Goal: Transaction & Acquisition: Register for event/course

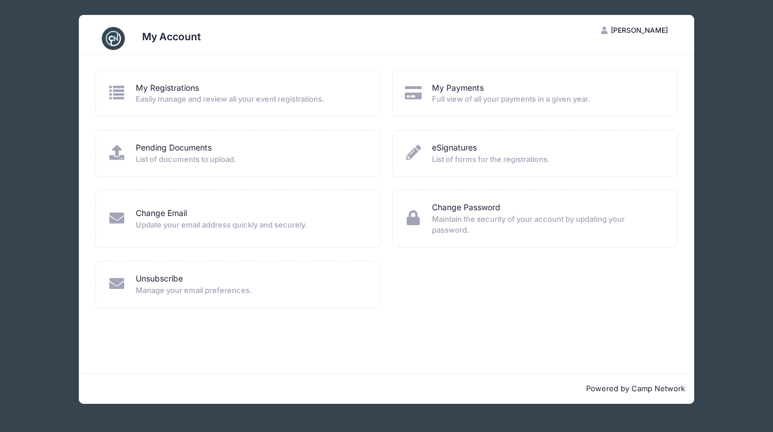
click at [209, 91] on div "My Registrations" at bounding box center [251, 88] width 230 height 12
click at [134, 91] on div "My Registrations Easily manage and review all your event registrations." at bounding box center [239, 93] width 262 height 23
click at [167, 88] on link "My Registrations" at bounding box center [167, 88] width 63 height 12
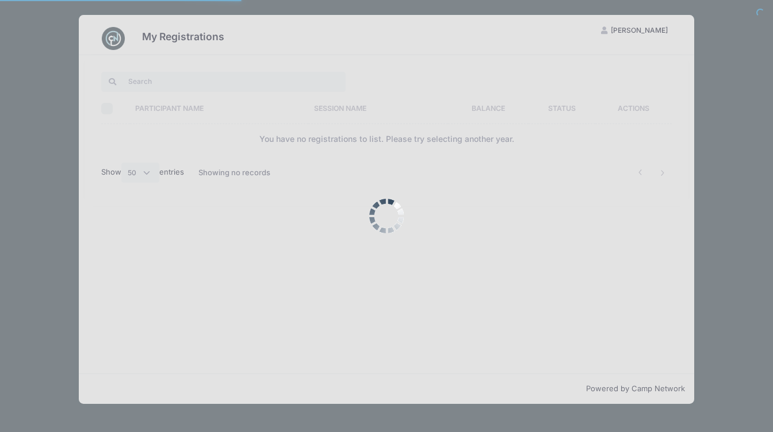
select select "50"
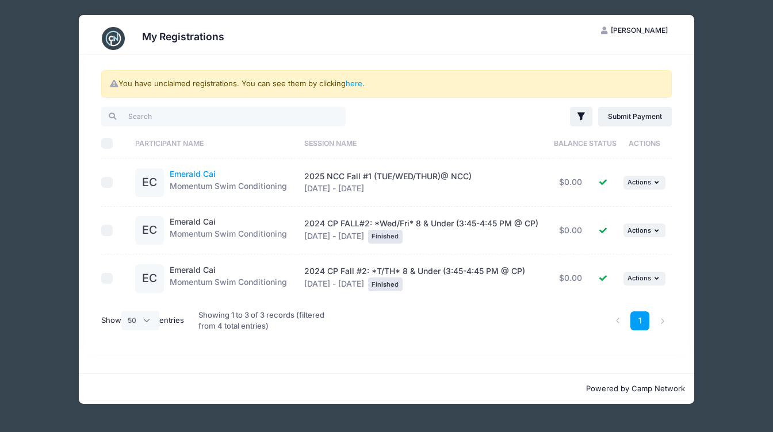
click at [202, 174] on link "Emerald Cai" at bounding box center [193, 174] width 46 height 10
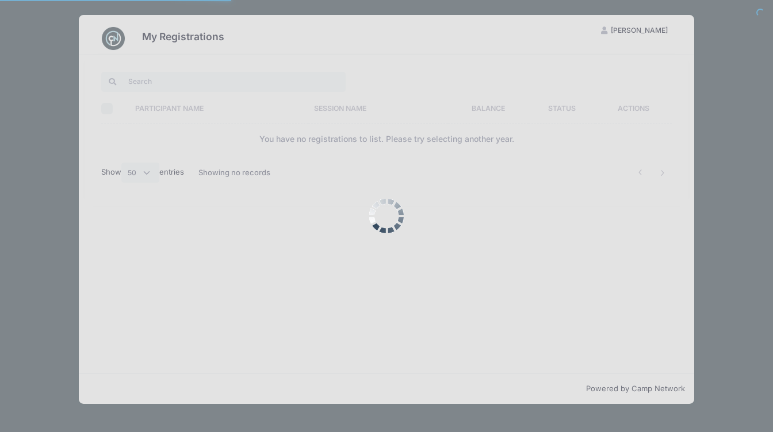
select select "50"
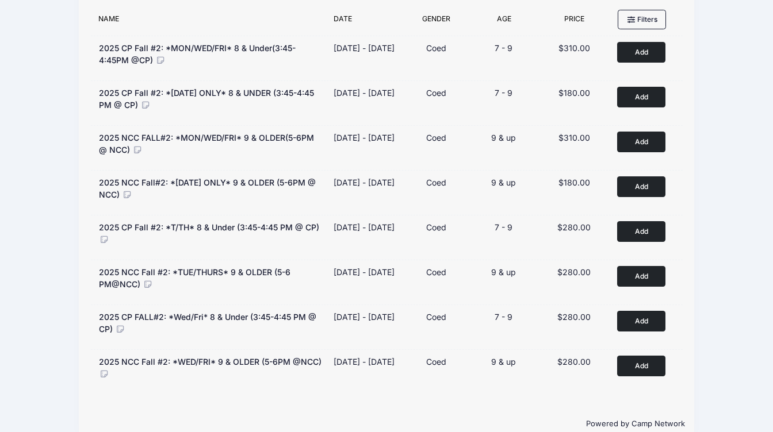
scroll to position [151, 0]
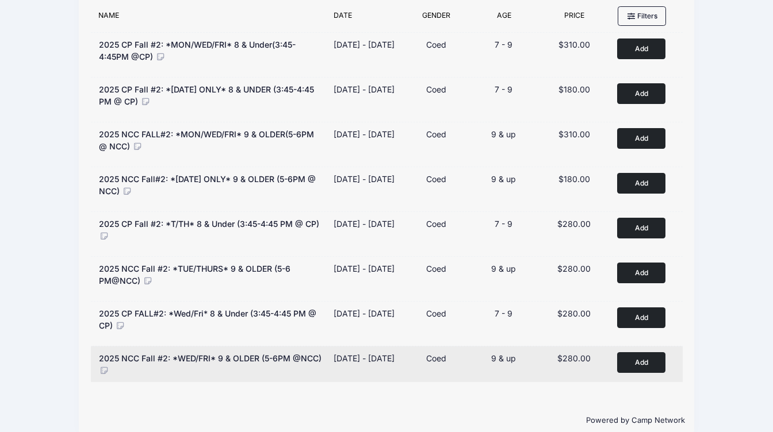
click at [640, 361] on button "Add to Cart" at bounding box center [641, 362] width 48 height 20
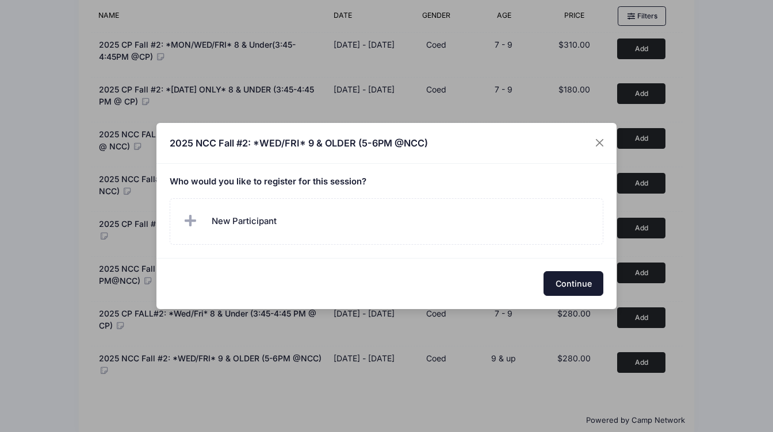
click at [565, 283] on button "Continue" at bounding box center [573, 283] width 60 height 25
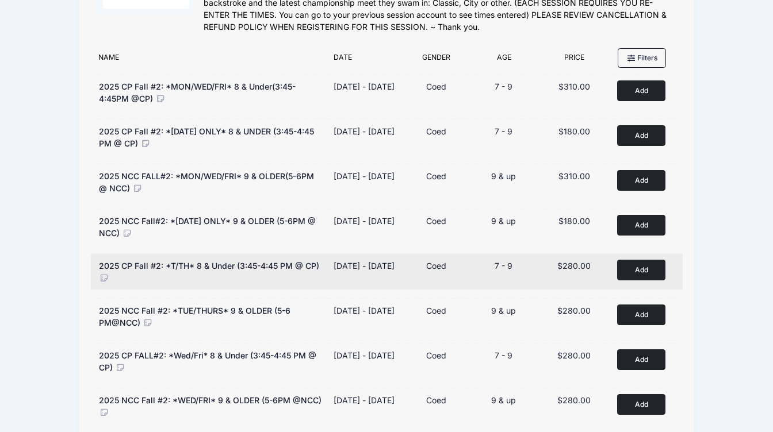
scroll to position [169, 0]
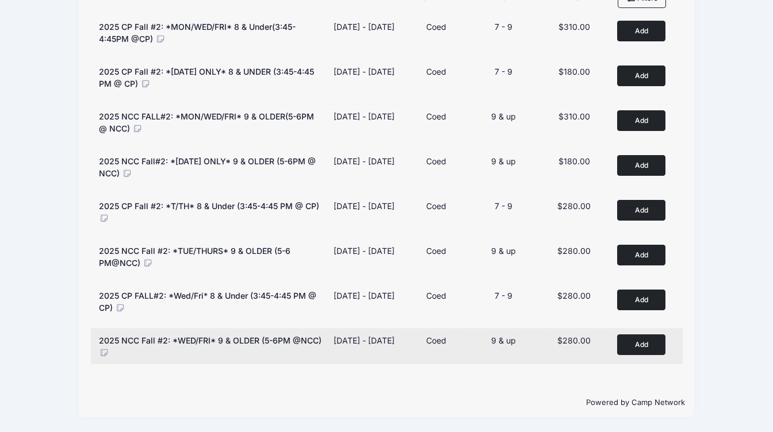
click at [645, 344] on button "Add to Cart" at bounding box center [641, 345] width 48 height 20
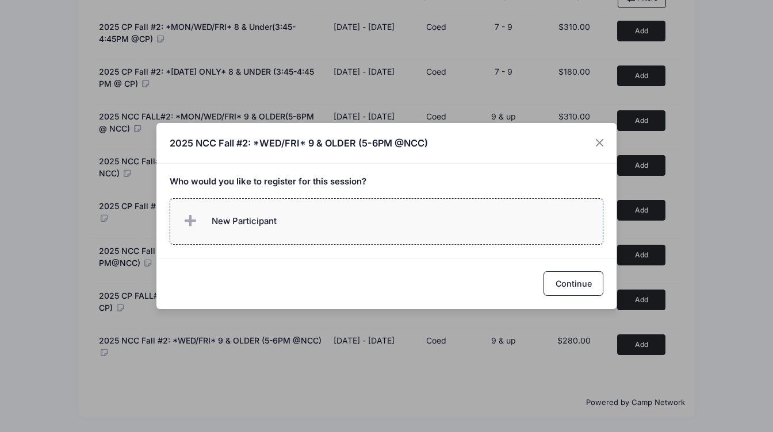
click at [232, 216] on span "New Participant" at bounding box center [244, 221] width 65 height 13
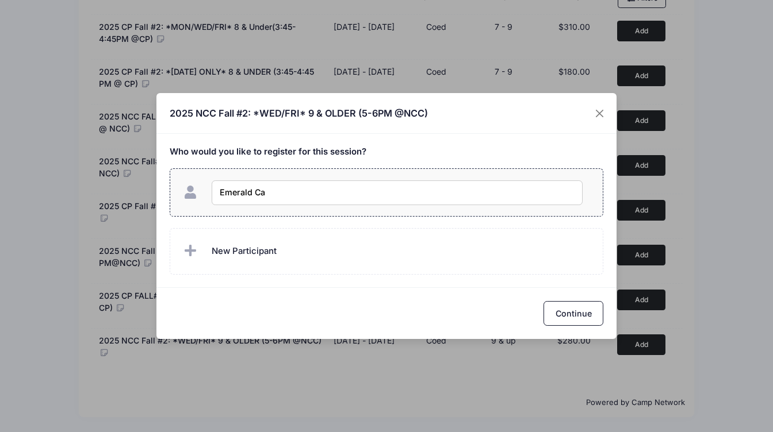
type input "Emerald Cai"
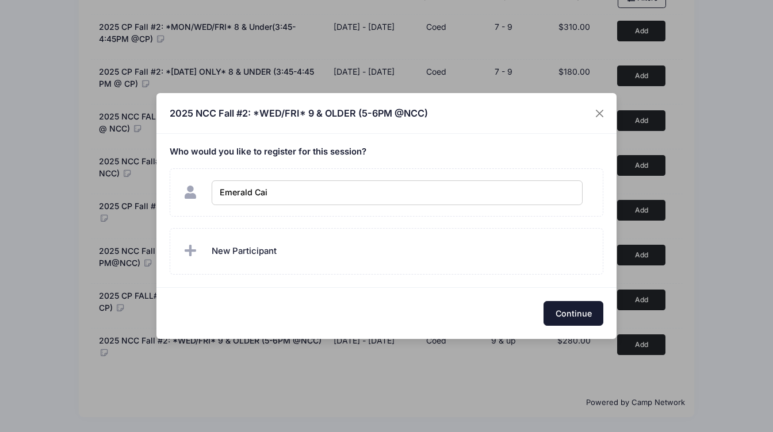
checkbox input "true"
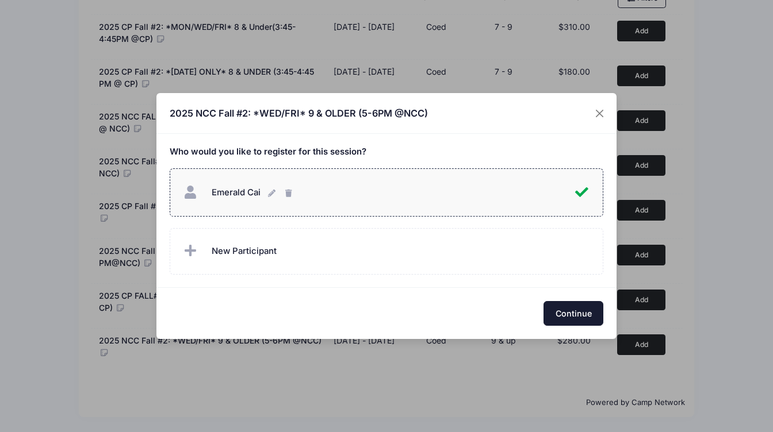
click at [561, 314] on button "Continue" at bounding box center [573, 313] width 60 height 25
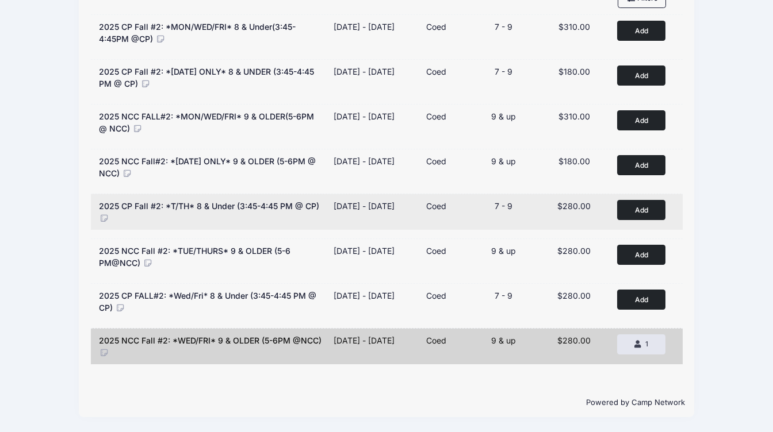
scroll to position [0, 0]
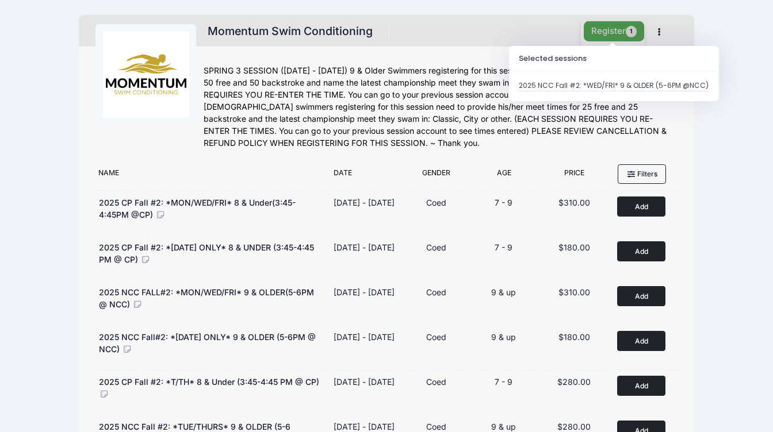
click at [604, 32] on button "Register 1" at bounding box center [614, 31] width 61 height 20
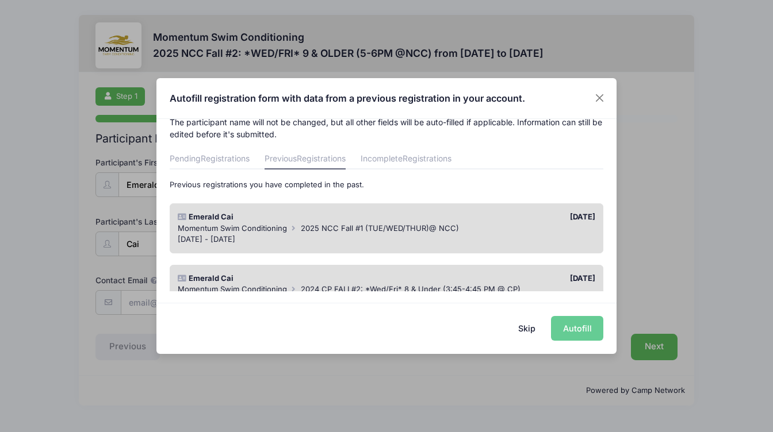
scroll to position [11, 0]
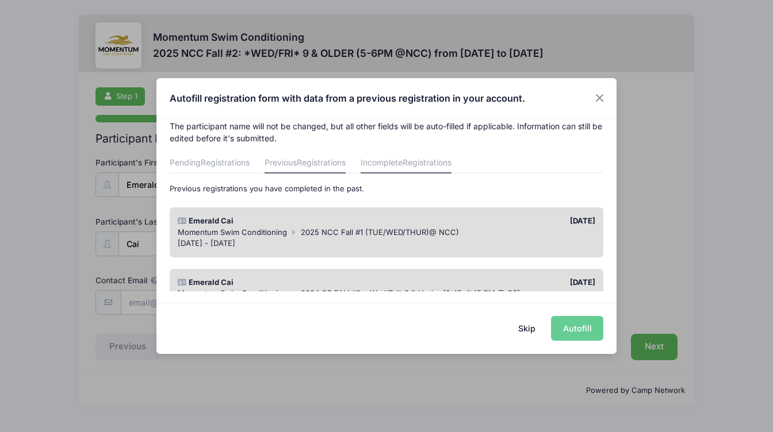
click at [396, 162] on link "Incomplete Registrations" at bounding box center [406, 163] width 91 height 21
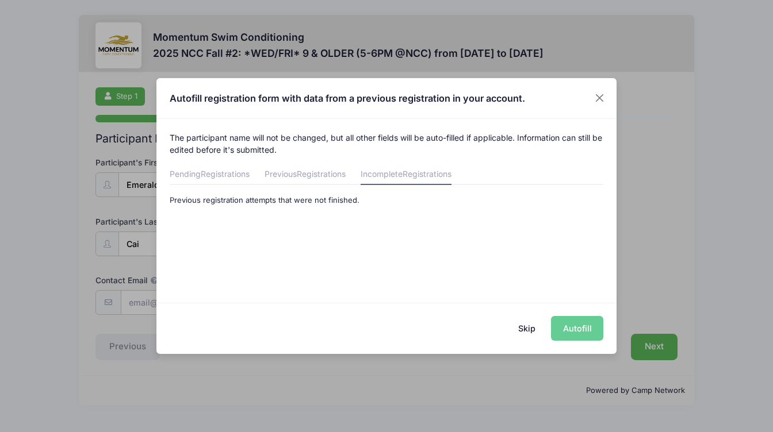
scroll to position [0, 0]
click at [201, 179] on link "Pending Registrations" at bounding box center [210, 174] width 80 height 21
click at [528, 328] on button "Skip" at bounding box center [527, 328] width 41 height 25
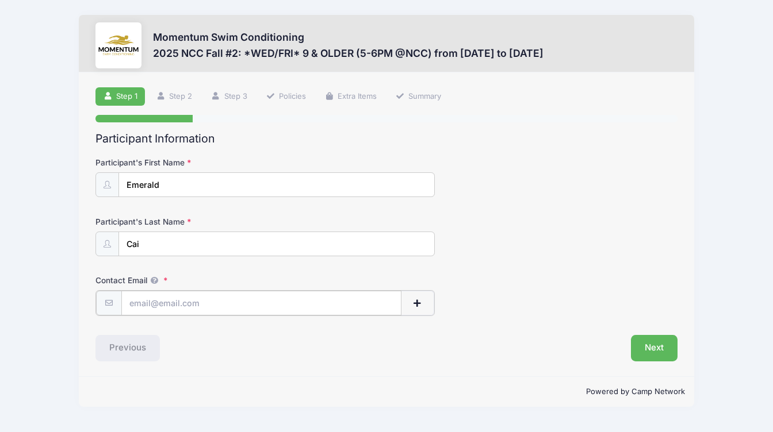
click at [174, 299] on input "Contact Email" at bounding box center [261, 303] width 281 height 25
type input "jiali.wang85@gmail.com"
click at [649, 349] on button "Next" at bounding box center [654, 347] width 47 height 26
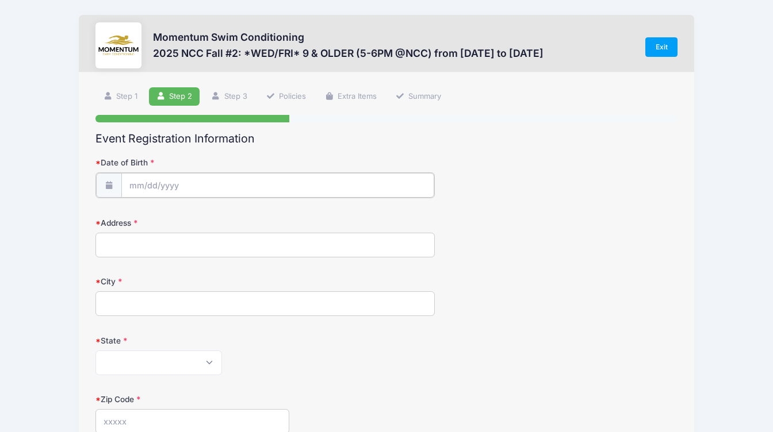
click at [152, 187] on input "Date of Birth" at bounding box center [277, 185] width 313 height 25
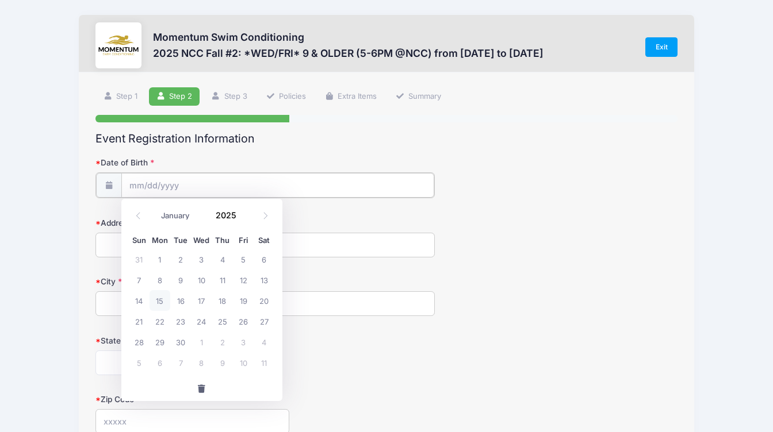
click at [139, 184] on input "Date of Birth" at bounding box center [277, 185] width 313 height 25
click at [181, 216] on select "January February March April May June July August September October November De…" at bounding box center [181, 216] width 51 height 15
select select "4"
click at [156, 209] on select "January February March April May June July August September October November De…" at bounding box center [181, 216] width 51 height 15
click at [263, 302] on span "17" at bounding box center [264, 300] width 21 height 21
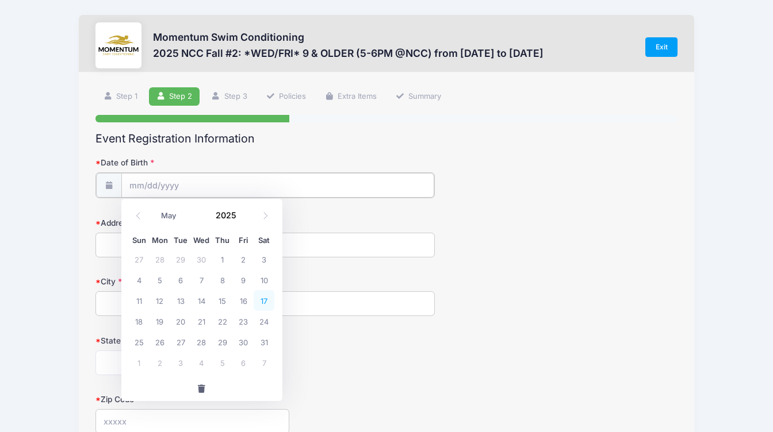
type input "05/17/2025"
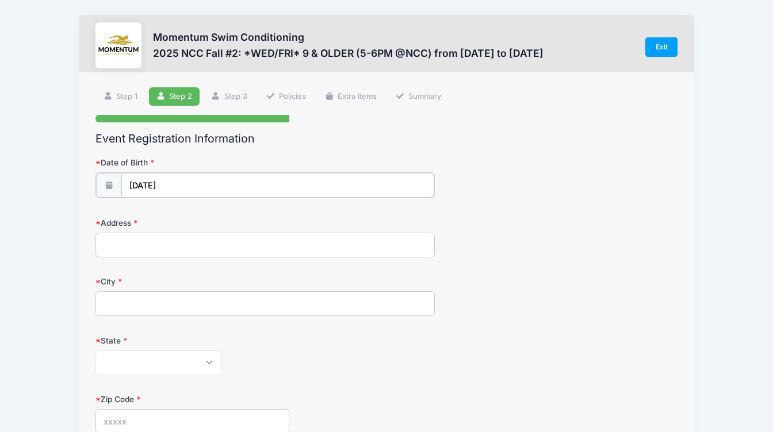
click at [184, 185] on input "05/17/2025" at bounding box center [277, 185] width 313 height 25
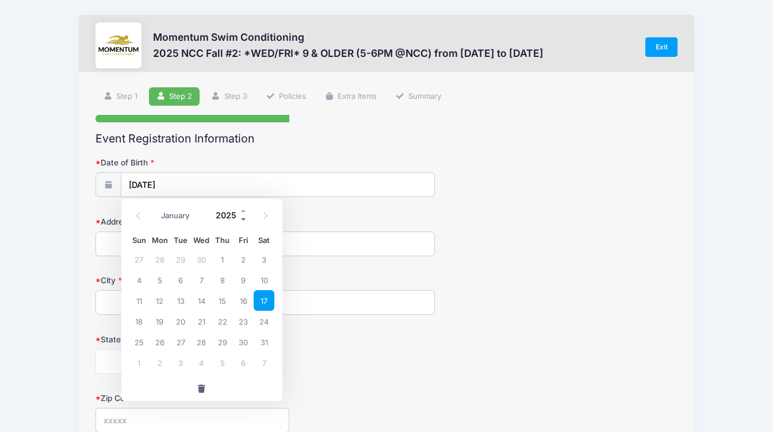
click at [243, 218] on span at bounding box center [244, 220] width 8 height 9
click at [243, 219] on span at bounding box center [244, 220] width 8 height 9
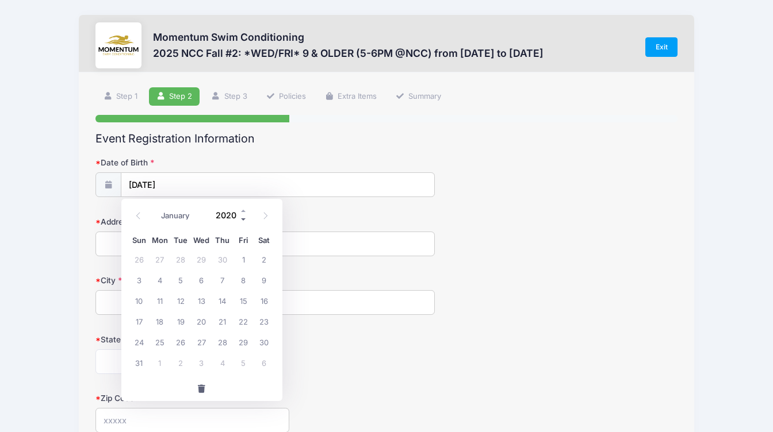
click at [243, 219] on span at bounding box center [244, 220] width 8 height 9
click at [53, 258] on div "Momentum Swim Conditioning 2025 NCC Fall #2: *WED/FRI* 9 & OLDER (5-6PM @NCC) f…" at bounding box center [386, 377] width 738 height 755
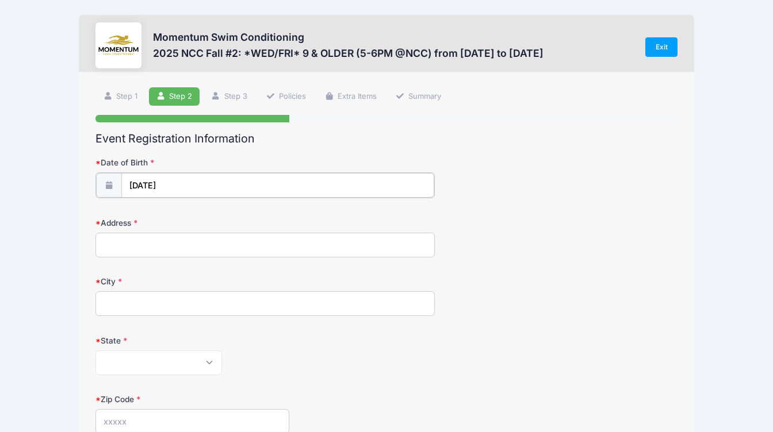
click at [182, 189] on input "05/17/2025" at bounding box center [277, 185] width 313 height 25
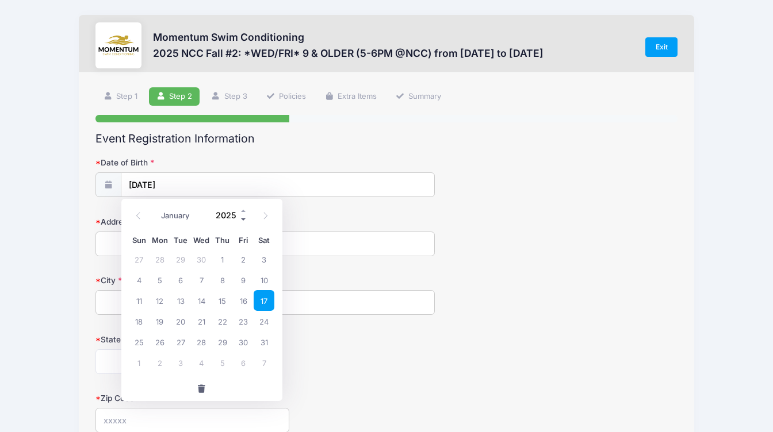
click at [243, 219] on span at bounding box center [244, 220] width 8 height 9
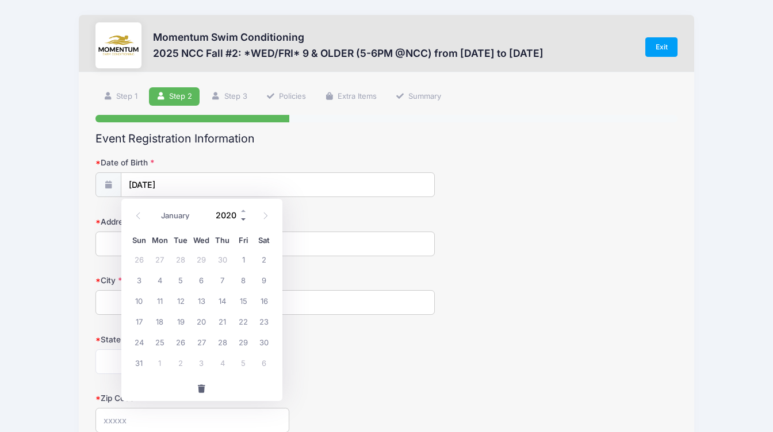
click at [243, 219] on span at bounding box center [244, 220] width 8 height 9
click at [169, 217] on select "January February March April May June July August September October November De…" at bounding box center [181, 216] width 51 height 15
click at [156, 209] on select "January February March April May June July August September October November De…" at bounding box center [181, 216] width 51 height 15
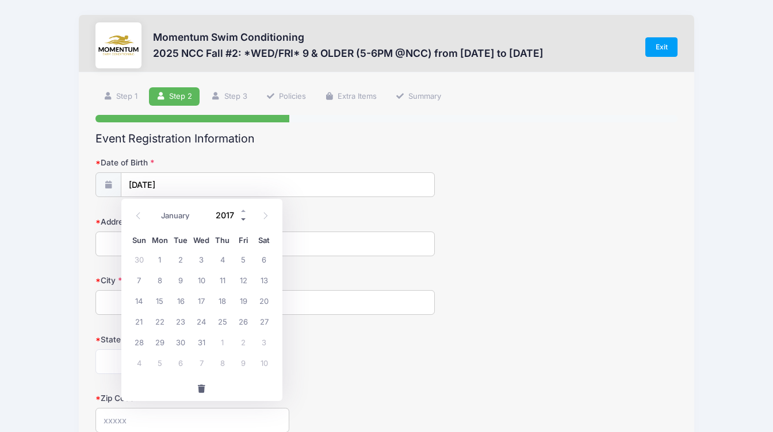
click at [244, 220] on span at bounding box center [244, 220] width 8 height 9
type input "2016"
click at [182, 300] on span "17" at bounding box center [180, 300] width 21 height 21
type input "05/17/2016"
click at [123, 242] on input "Address" at bounding box center [264, 244] width 339 height 25
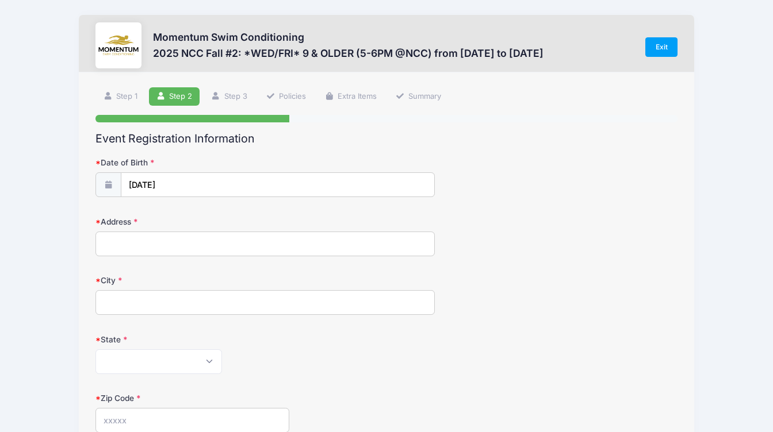
type input "2531 Arbor Trails Drive"
type input "Lisle"
select select "IL"
type input "60532"
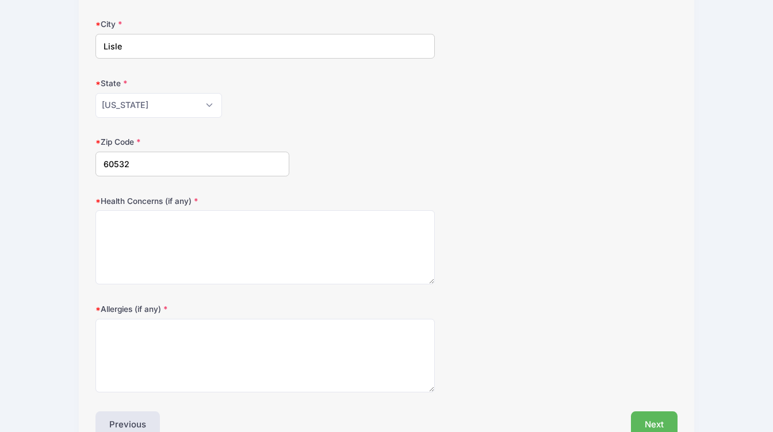
scroll to position [257, 0]
click at [187, 225] on textarea "Health Concerns (if any)" at bounding box center [264, 247] width 339 height 74
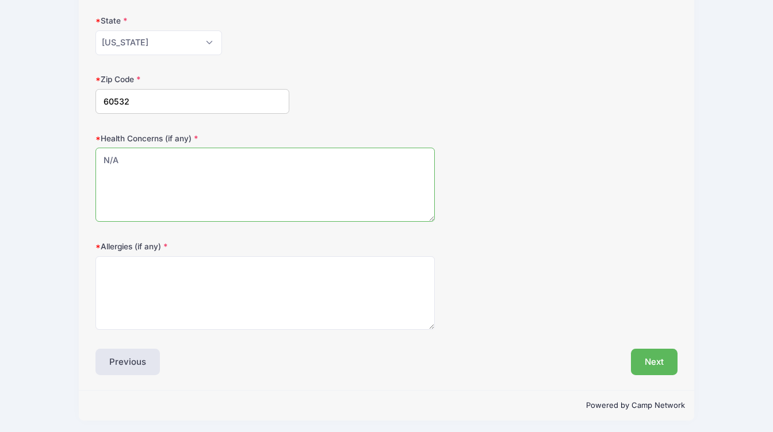
scroll to position [321, 0]
type textarea "N/A"
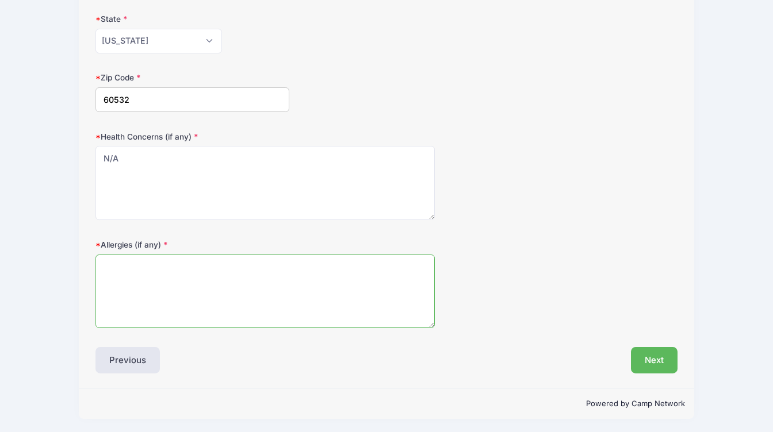
click at [154, 274] on textarea "Allergies (if any)" at bounding box center [264, 292] width 339 height 74
type textarea "NA"
click at [652, 359] on button "Next" at bounding box center [654, 360] width 47 height 26
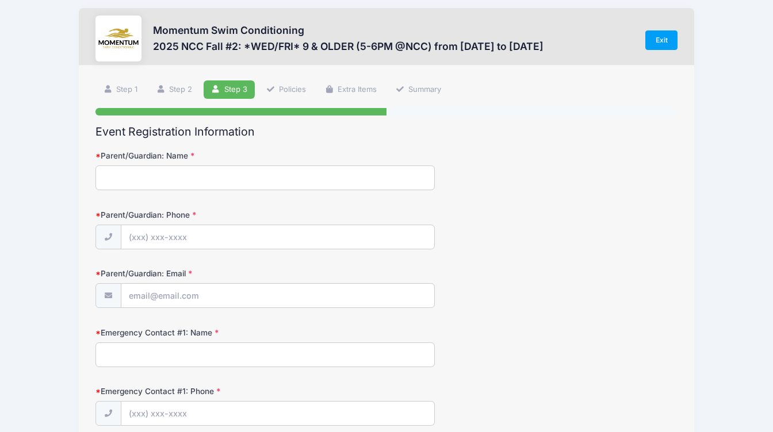
scroll to position [0, 0]
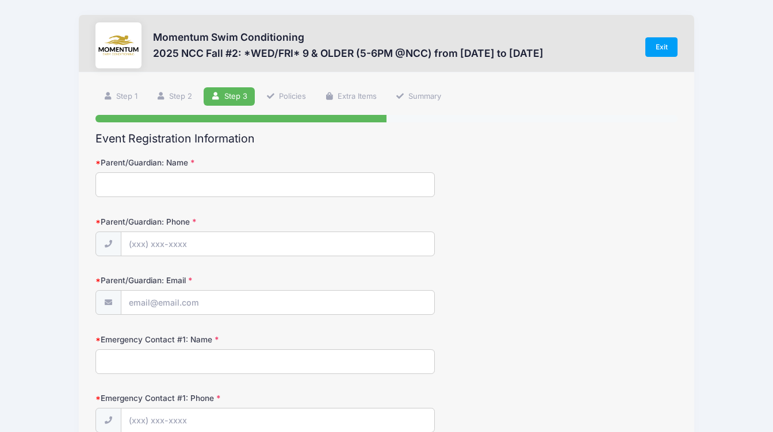
click at [209, 184] on input "Parent/Guardian: Name" at bounding box center [264, 184] width 339 height 25
type input "Jiali Wang"
click at [145, 243] on input "Parent/Guardian: Phone" at bounding box center [277, 244] width 313 height 25
type input "(217) 493-3247"
click at [163, 301] on input "Parent/Guardian: Email" at bounding box center [277, 303] width 313 height 25
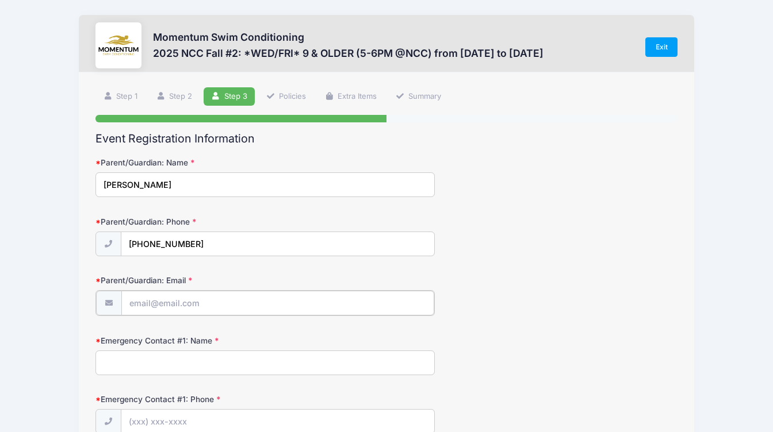
type input "jiali.wang85@gmail.com"
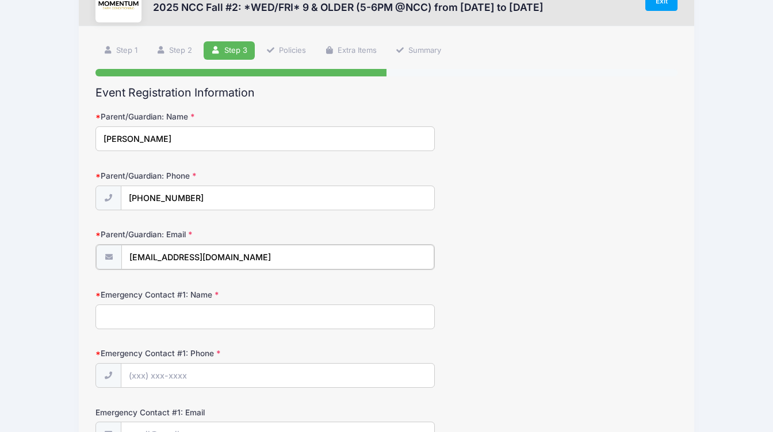
scroll to position [56, 0]
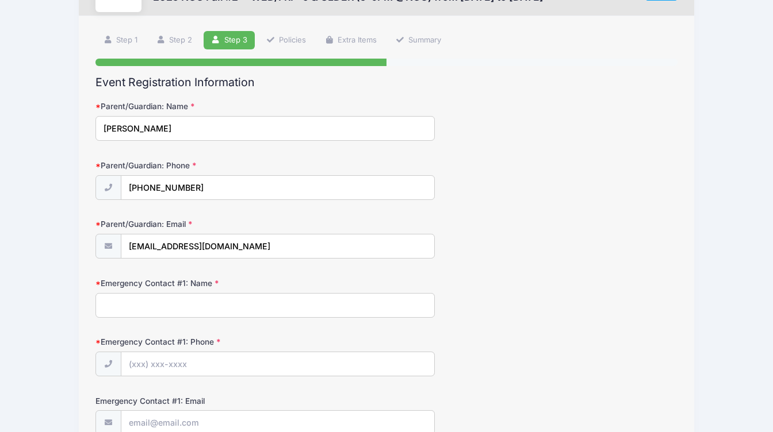
click at [140, 301] on input "Emergency Contact #1: Name" at bounding box center [264, 305] width 339 height 25
type input "Hao Cai"
click at [172, 368] on input "Emergency Contact #1: Phone" at bounding box center [277, 364] width 313 height 25
type input "(331) 425-5355"
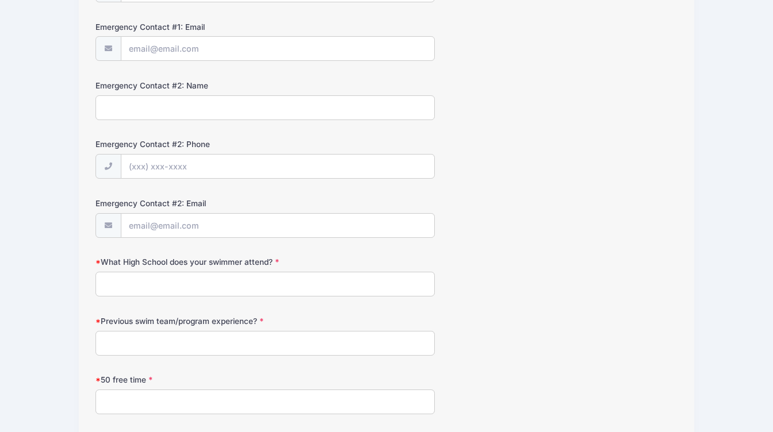
scroll to position [430, 0]
click at [197, 285] on input "What High School does your swimmer attend?" at bounding box center [264, 285] width 339 height 25
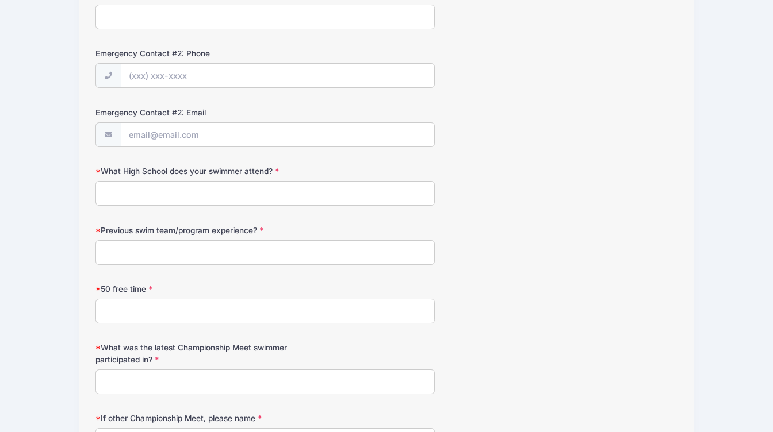
scroll to position [526, 0]
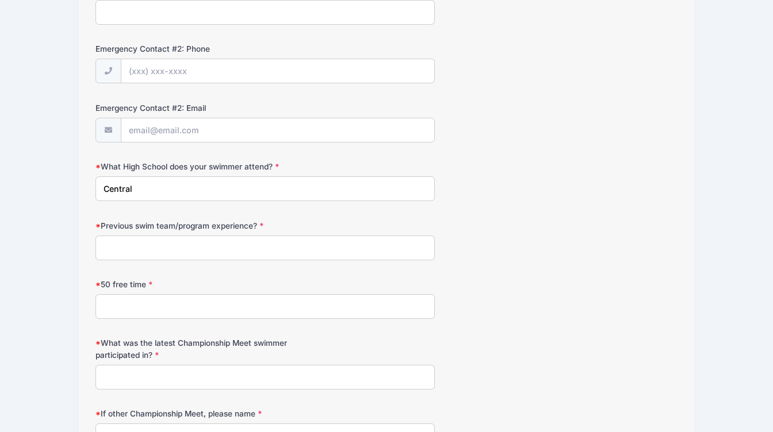
type input "Central"
click at [194, 246] on input "Previous swim team/program experience?" at bounding box center [264, 248] width 339 height 25
type input "Park District"
click at [124, 309] on input "50 free time" at bounding box center [264, 306] width 339 height 25
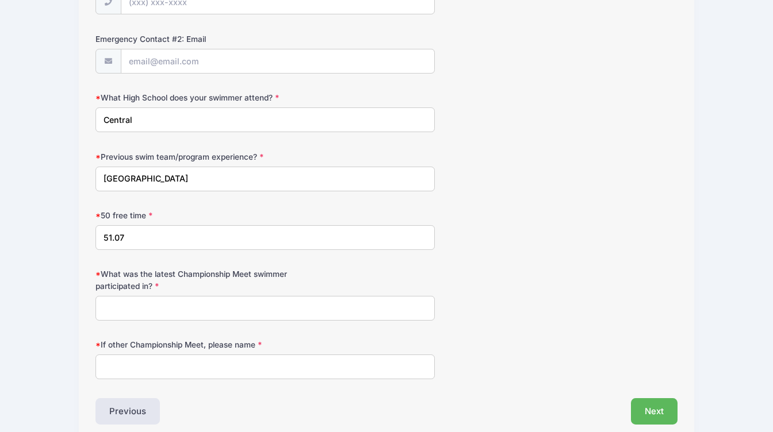
scroll to position [605, 0]
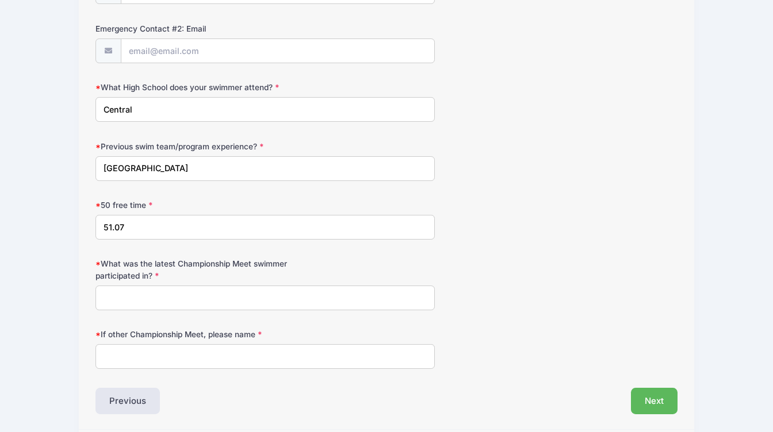
type input "51.07"
click at [153, 290] on input "What was the latest Championship Meet swimmer participated in?" at bounding box center [264, 298] width 339 height 25
type input "e"
type input "Sea Lion in Lisle"
click at [173, 359] on input "If other Championship Meet, please name" at bounding box center [264, 356] width 339 height 25
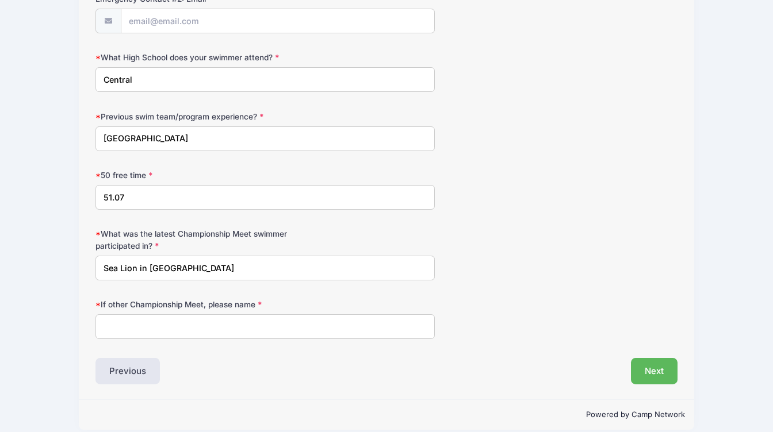
scroll to position [647, 0]
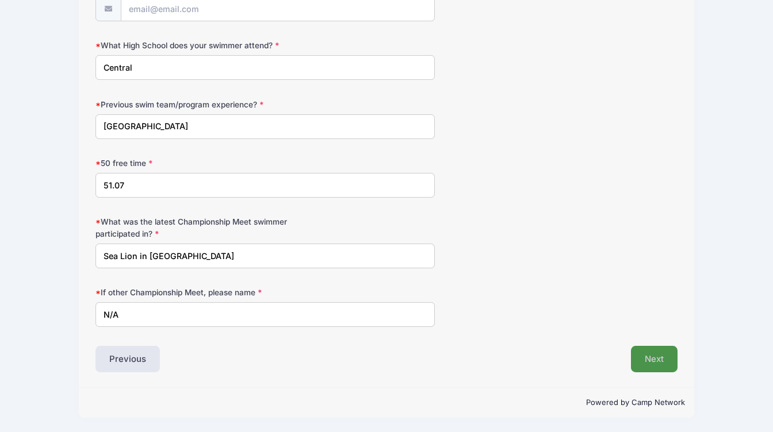
type input "N/A"
click at [647, 356] on button "Next" at bounding box center [654, 359] width 47 height 26
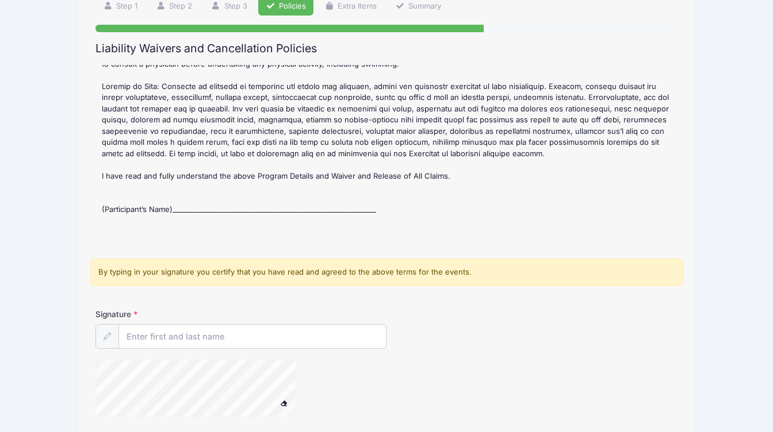
scroll to position [97, 0]
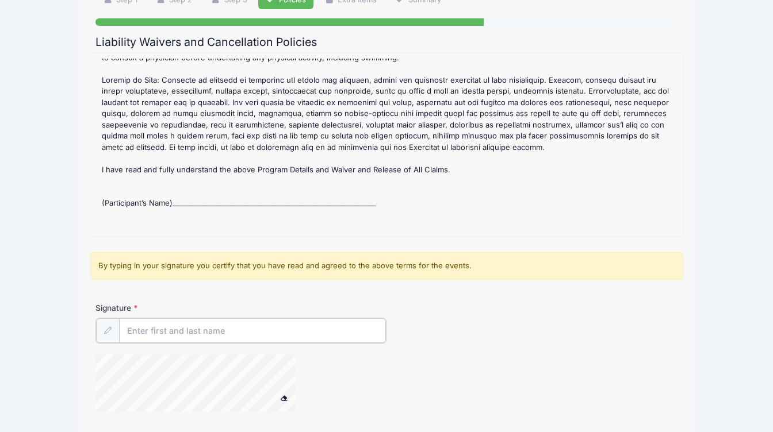
click at [182, 327] on input "Signature" at bounding box center [252, 331] width 267 height 25
type input "Jiali Wang"
click at [235, 221] on div "2025 NCC Fall #2: *WED/FRI* 9 & OLDER (5-6PM @NCC) Refund Policy : CANCELLATION…" at bounding box center [387, 145] width 580 height 172
click at [348, 225] on div "2025 NCC Fall #2: *WED/FRI* 9 & OLDER (5-6PM @NCC) Refund Policy : CANCELLATION…" at bounding box center [387, 145] width 580 height 172
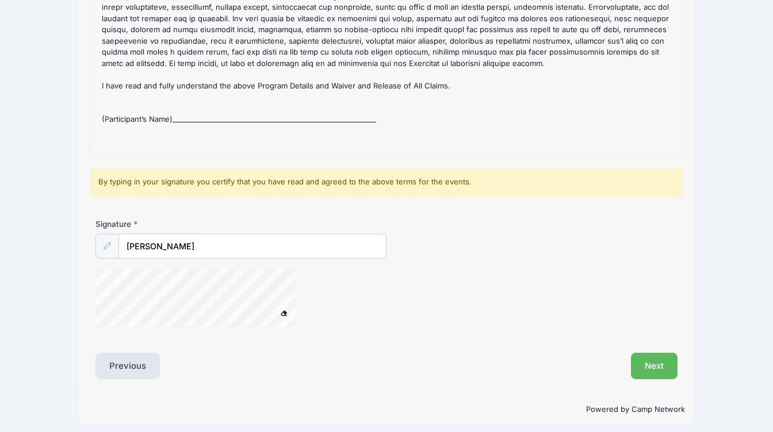
scroll to position [187, 0]
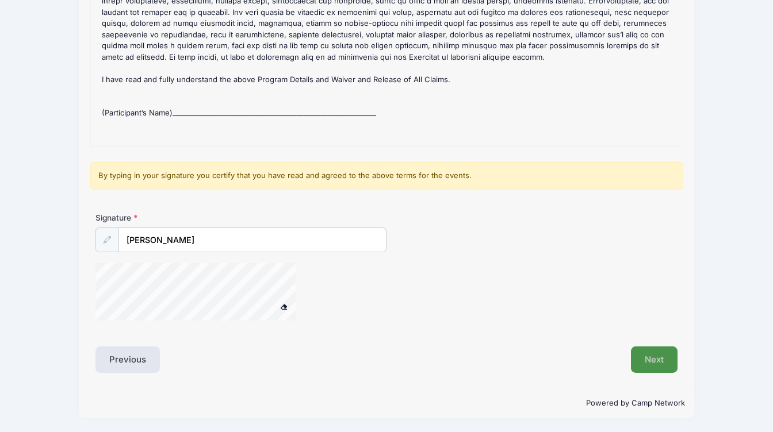
click at [647, 359] on button "Next" at bounding box center [654, 360] width 47 height 26
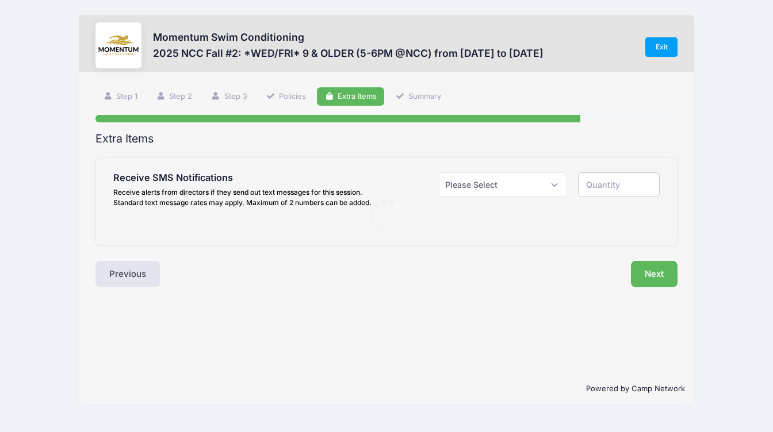
scroll to position [0, 0]
click at [531, 186] on select "Please Select Yes ($0.00) No" at bounding box center [503, 184] width 128 height 25
select select "1"
click at [439, 172] on select "Please Select Yes ($0.00) No" at bounding box center [503, 184] width 128 height 25
type input "1"
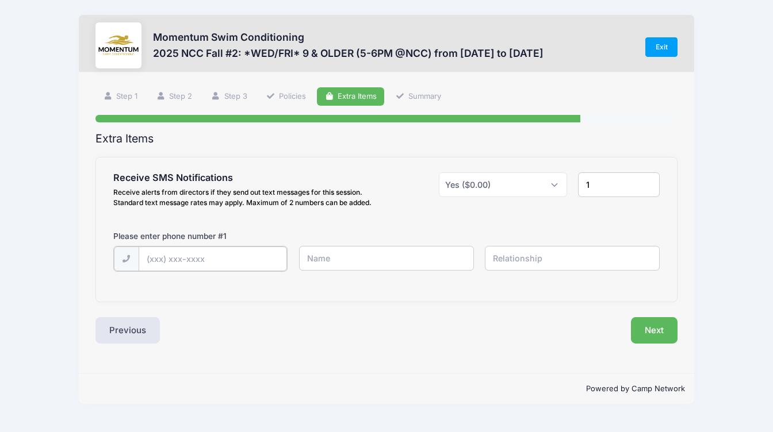
click at [189, 258] on input "text" at bounding box center [213, 259] width 149 height 25
type input "(217) 493-3247"
click at [339, 262] on input "text" at bounding box center [386, 258] width 175 height 25
type input "Jiali Wang"
type input "mother"
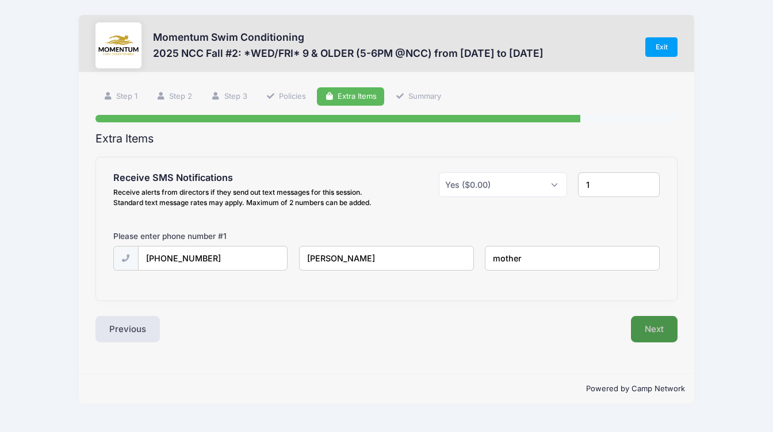
click at [662, 331] on button "Next" at bounding box center [654, 329] width 47 height 26
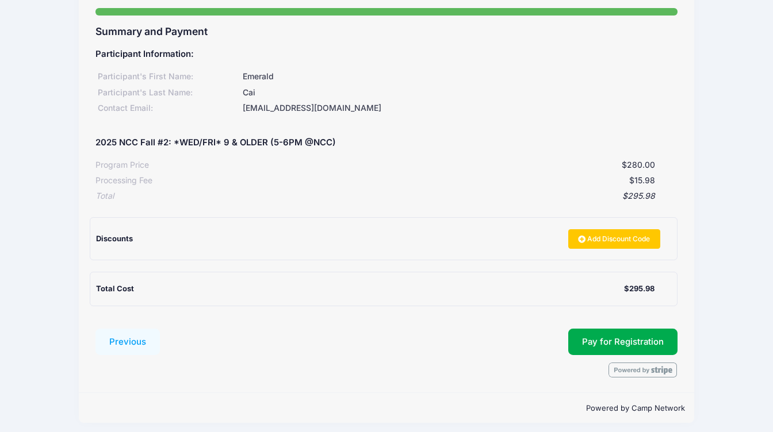
scroll to position [113, 0]
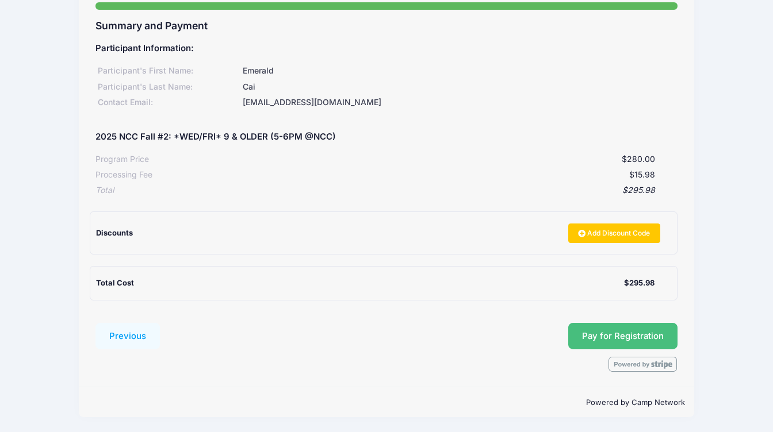
click at [617, 336] on button "Pay for Registration" at bounding box center [622, 336] width 109 height 26
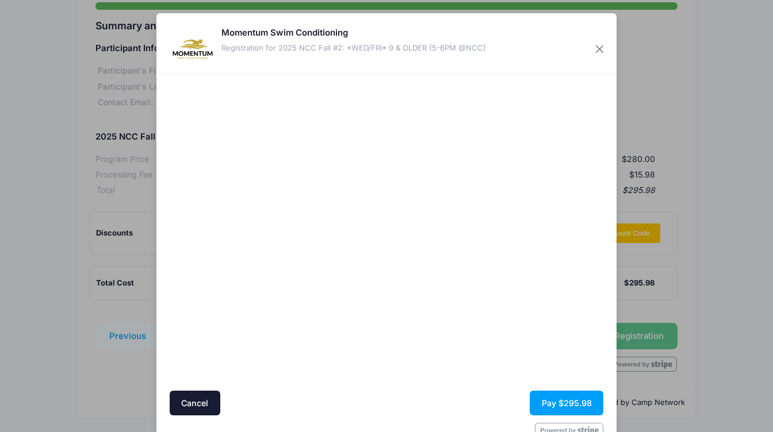
scroll to position [32, 0]
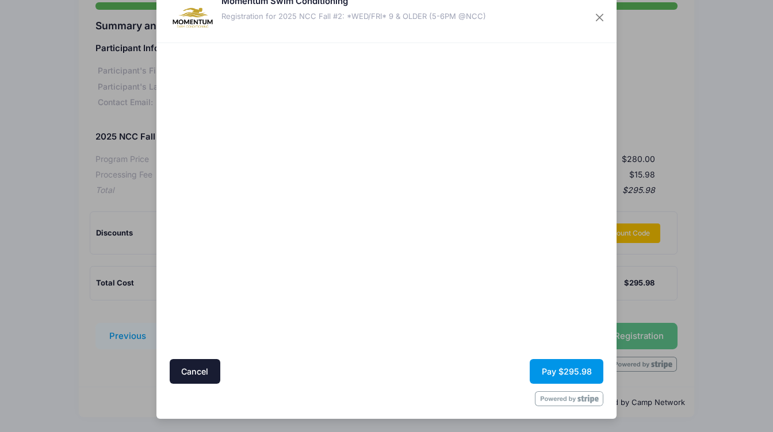
click at [563, 370] on button "Pay $295.98" at bounding box center [567, 371] width 74 height 25
click at [554, 370] on button "Pay $295.98" at bounding box center [567, 371] width 74 height 25
